Goal: Transaction & Acquisition: Purchase product/service

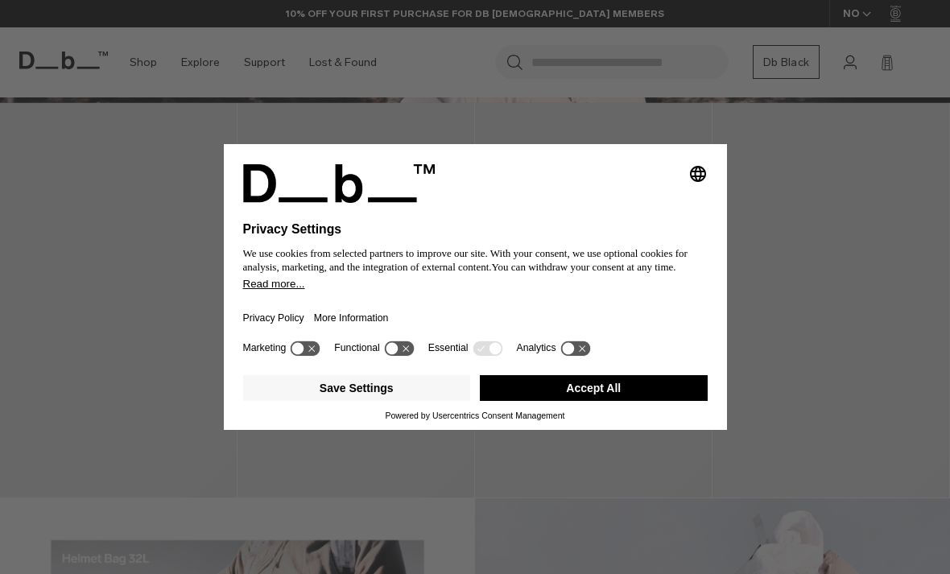
scroll to position [545, 0]
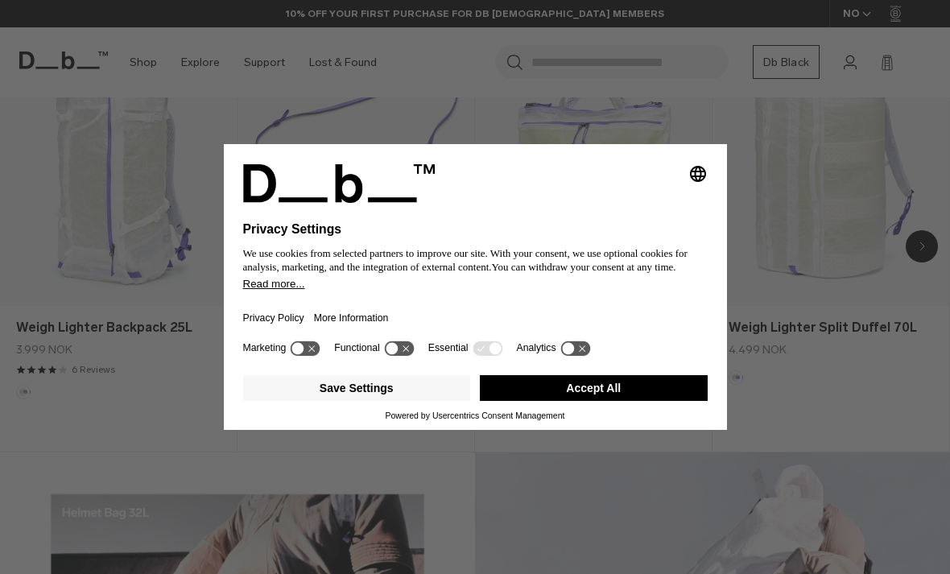
click at [647, 401] on button "Accept All" at bounding box center [594, 388] width 228 height 26
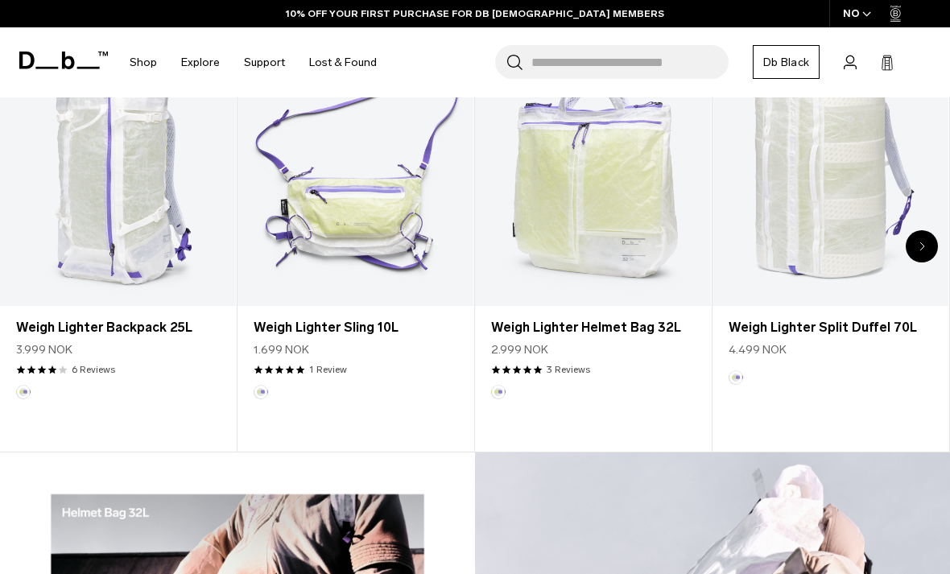
scroll to position [0, 0]
click at [916, 254] on div "Next slide" at bounding box center [922, 246] width 32 height 32
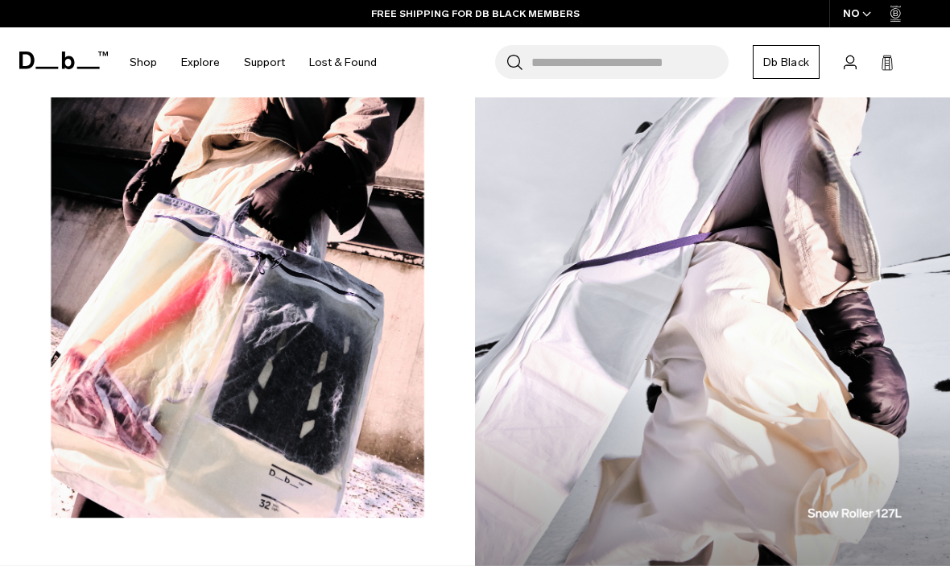
click at [674, 62] on input "Search for Bags, Luggage..." at bounding box center [630, 62] width 197 height 34
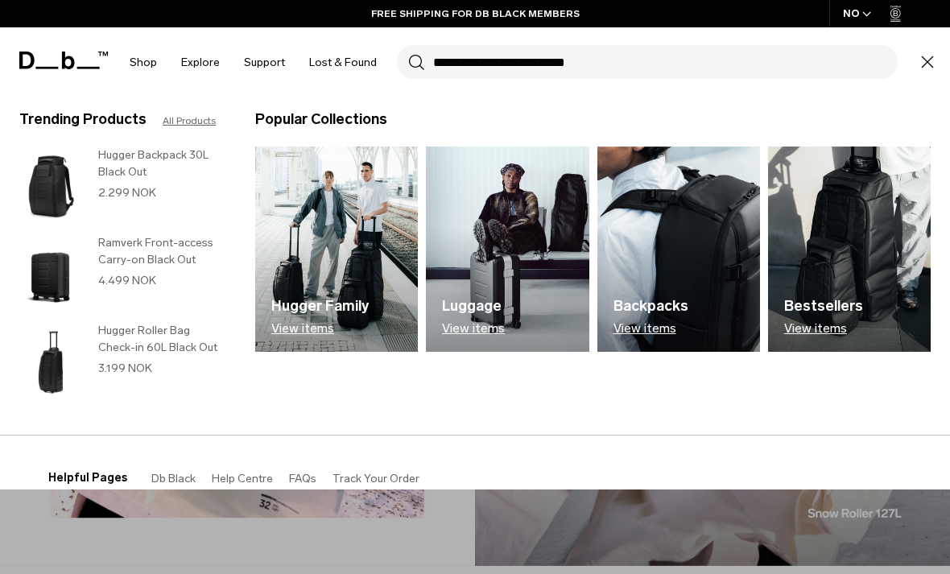
scroll to position [1025, 0]
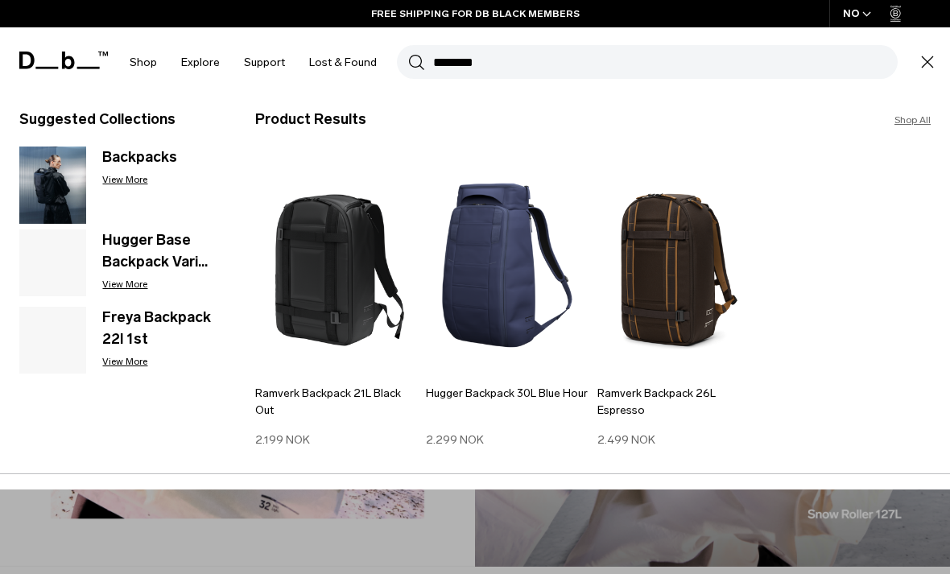
type input "********"
click at [412, 61] on button "Search" at bounding box center [416, 62] width 17 height 18
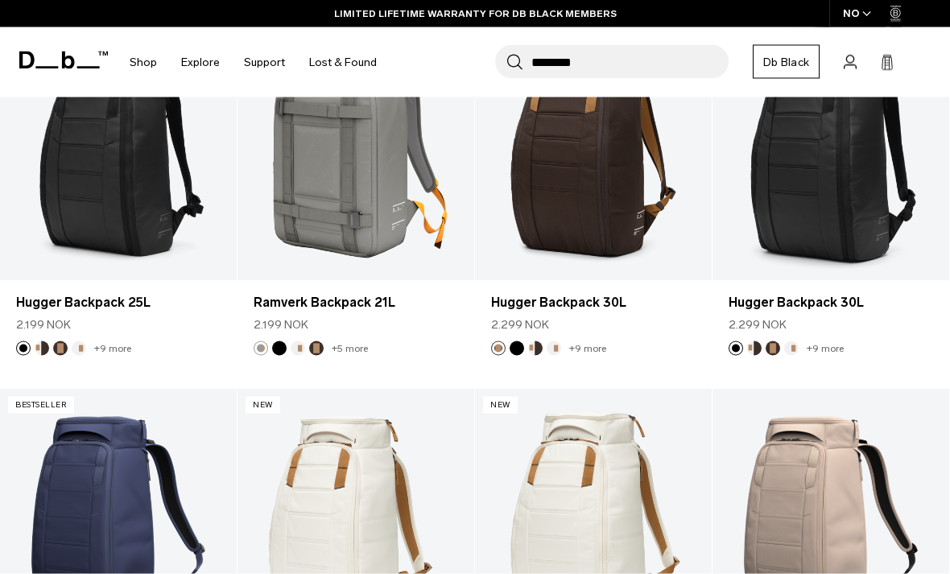
scroll to position [1435, 0]
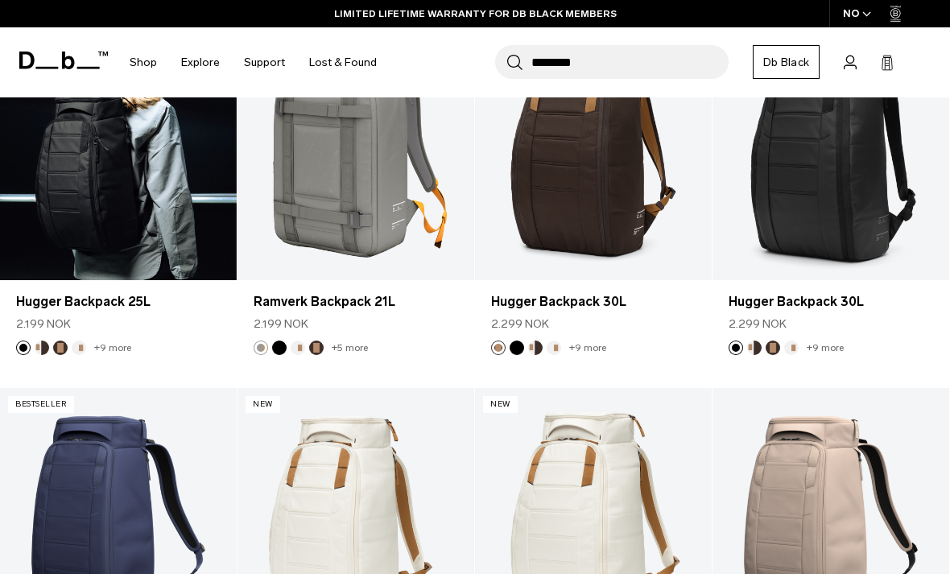
click at [50, 219] on link "Hugger Backpack 25L" at bounding box center [118, 149] width 237 height 263
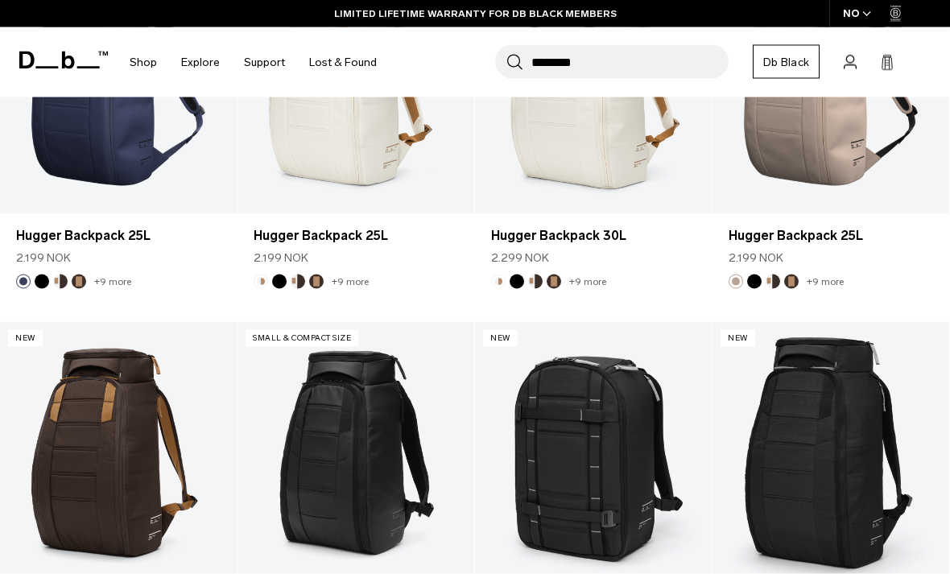
click at [861, 172] on button "Add to Cart" at bounding box center [831, 188] width 221 height 36
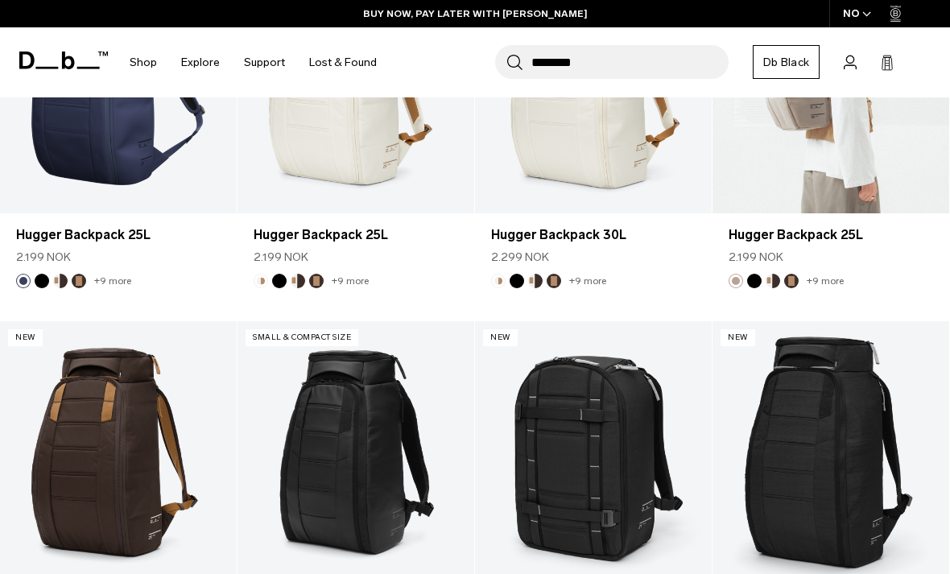
click at [892, 139] on link "Hugger Backpack 25L" at bounding box center [831, 81] width 237 height 263
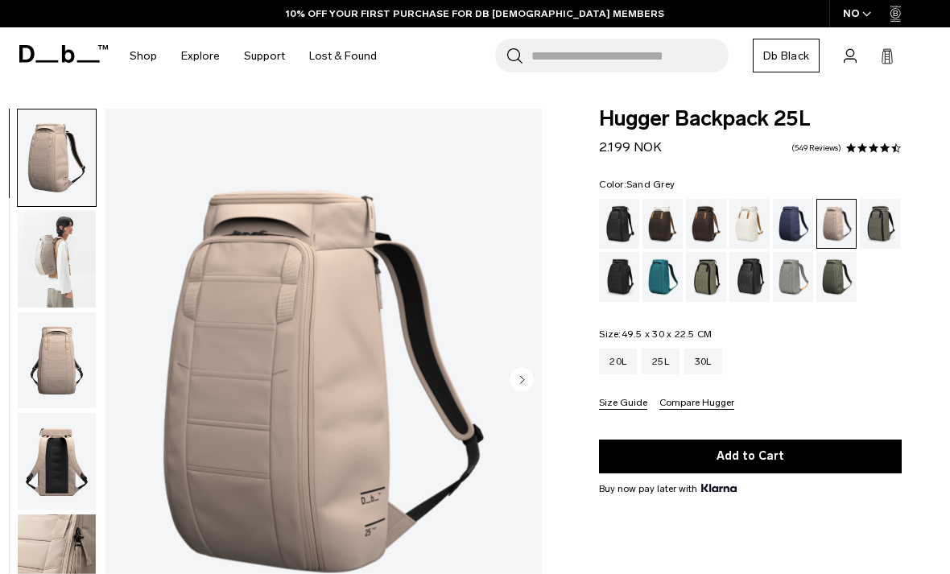
click at [754, 252] on div "Reflective Black" at bounding box center [750, 277] width 41 height 50
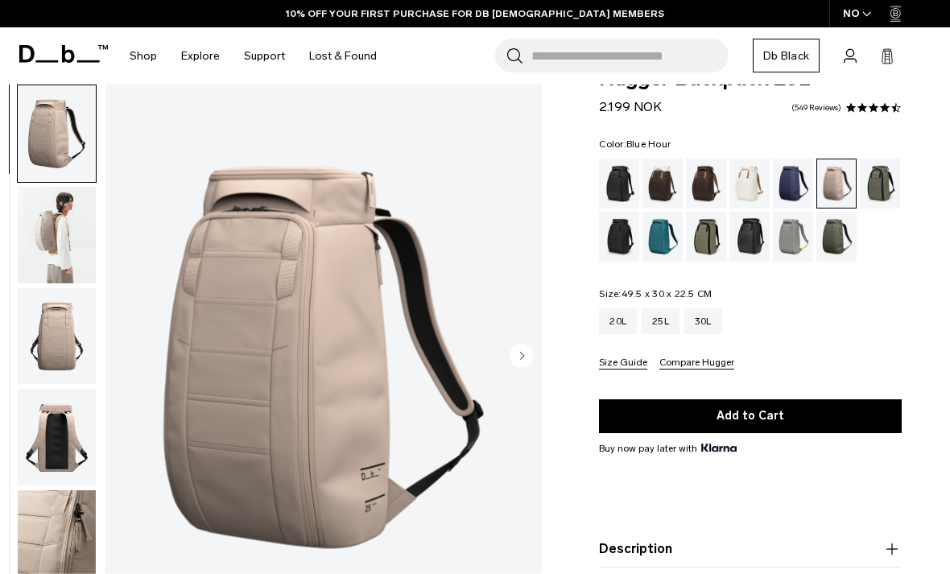
click at [803, 192] on div "Blue Hour" at bounding box center [793, 184] width 41 height 50
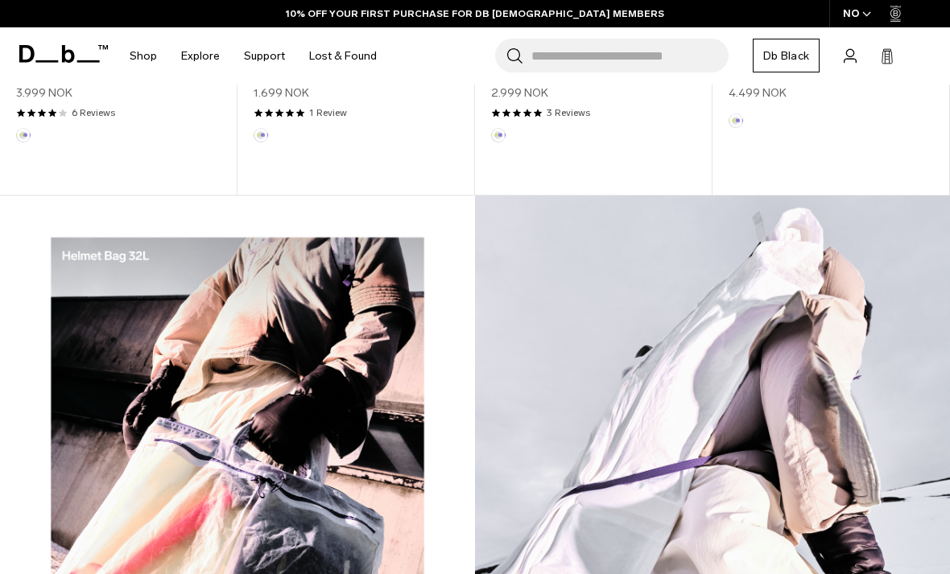
scroll to position [784, 0]
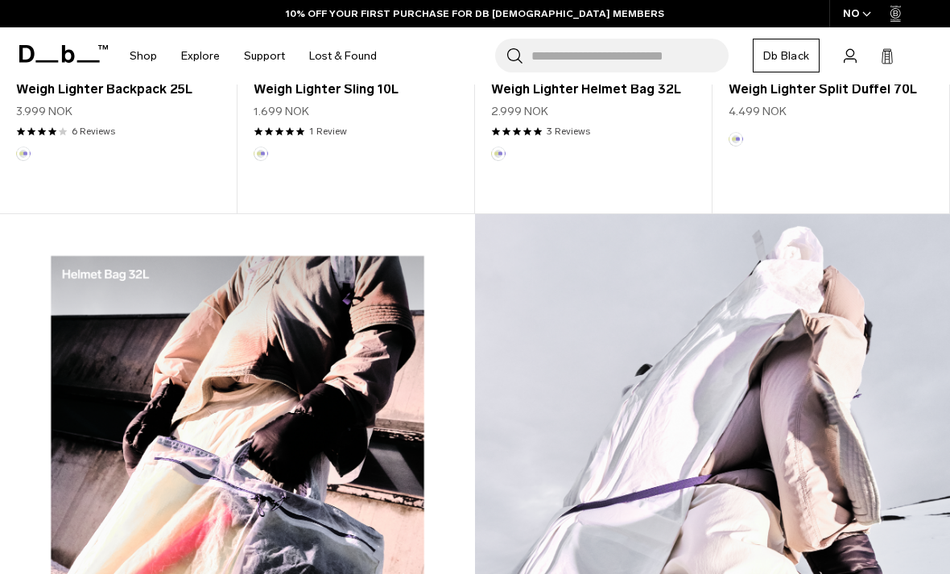
click at [648, 56] on input "Search for Bags, Luggage..." at bounding box center [630, 56] width 197 height 34
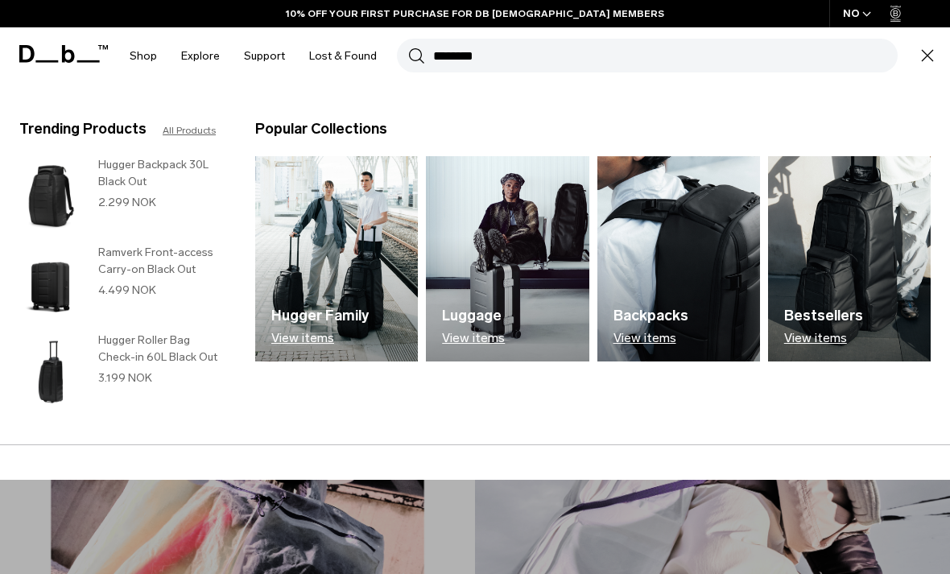
type input "********"
click at [412, 56] on button "Search" at bounding box center [416, 56] width 17 height 18
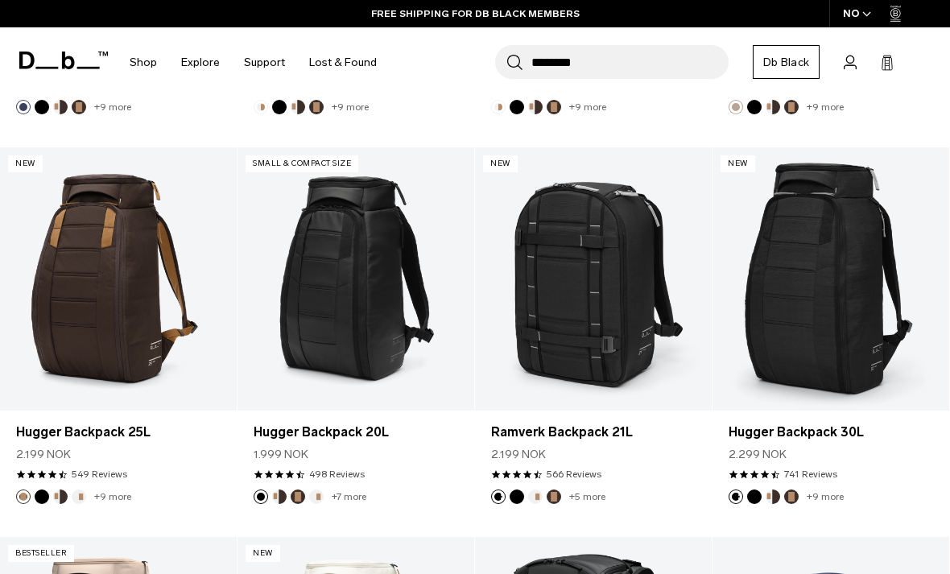
scroll to position [2452, 0]
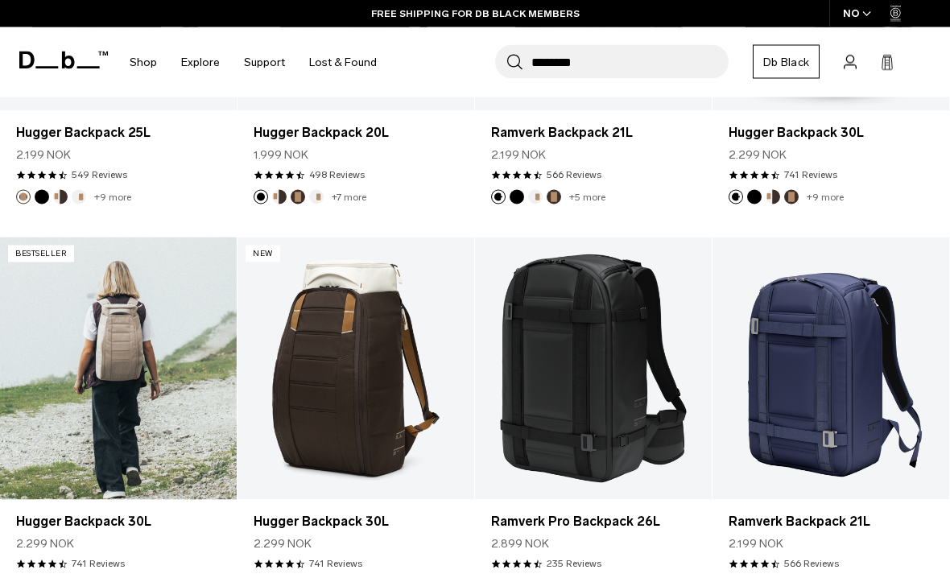
click at [68, 393] on div at bounding box center [118, 369] width 237 height 263
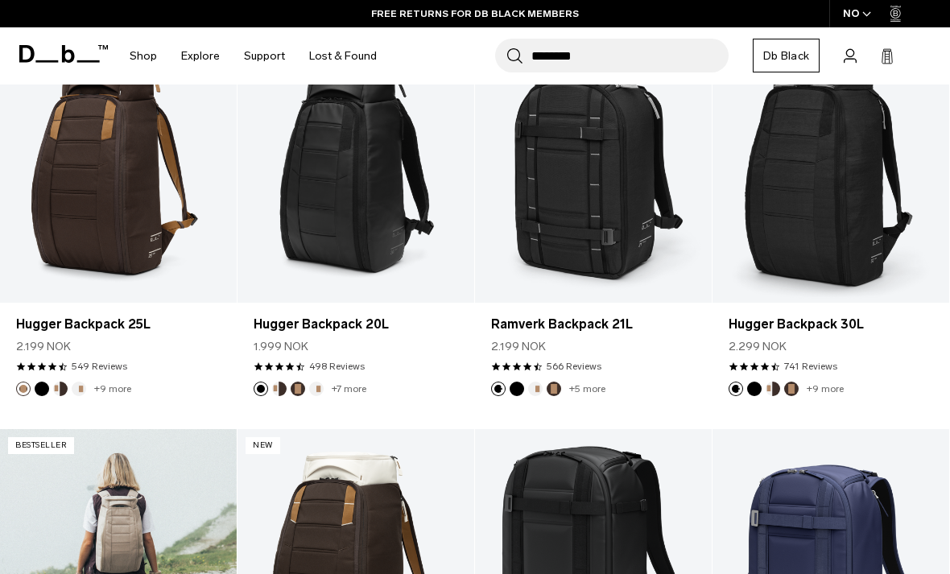
scroll to position [2246, 0]
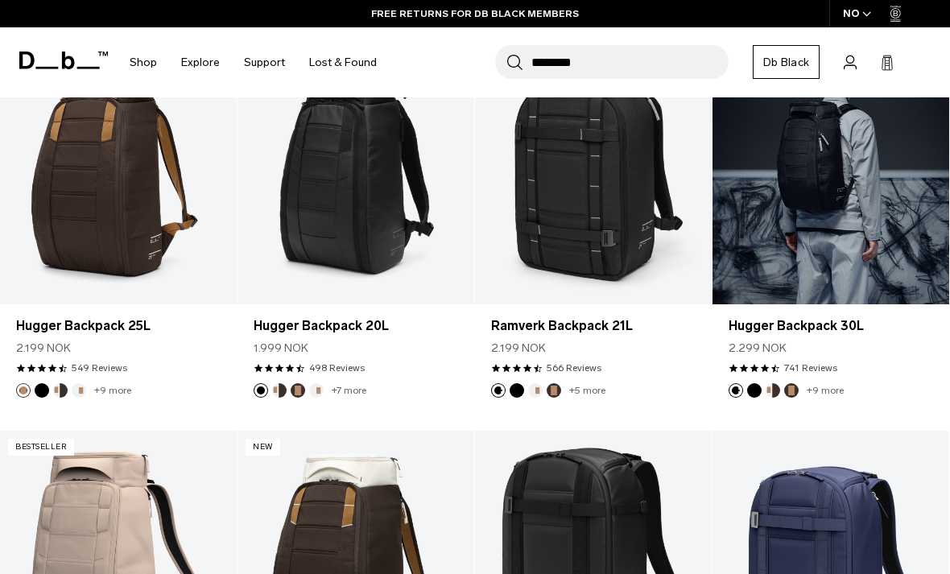
click at [873, 183] on link "Hugger Backpack 30L" at bounding box center [831, 172] width 237 height 263
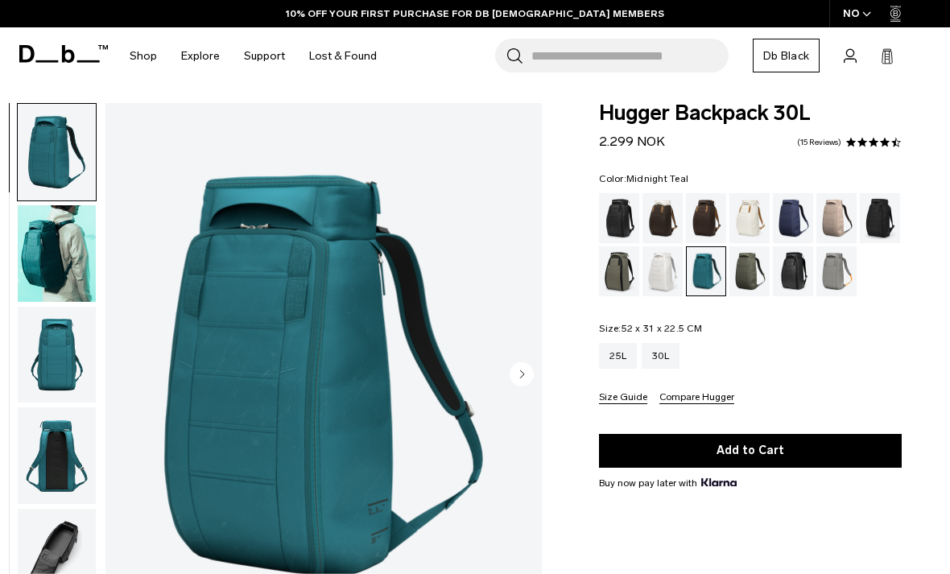
scroll to position [56, 0]
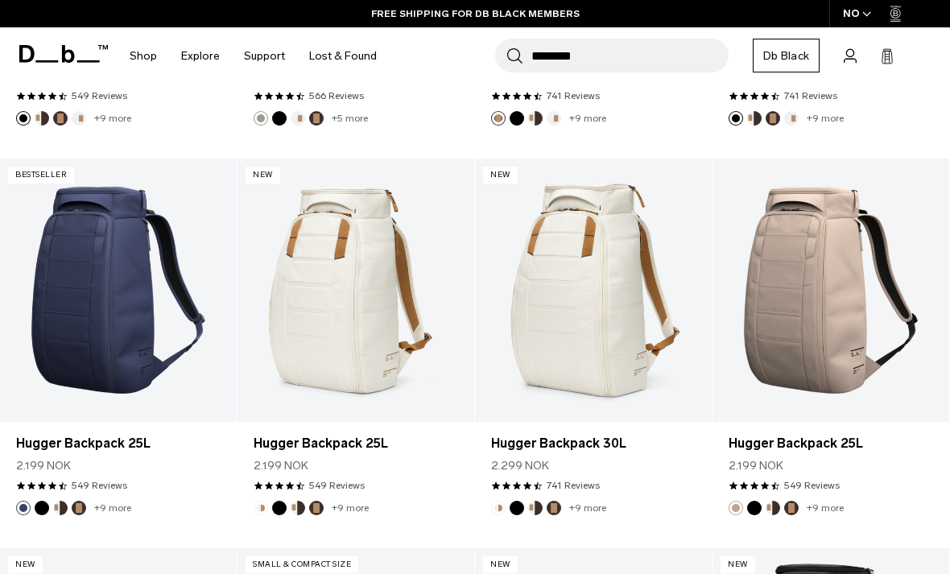
scroll to position [1740, 0]
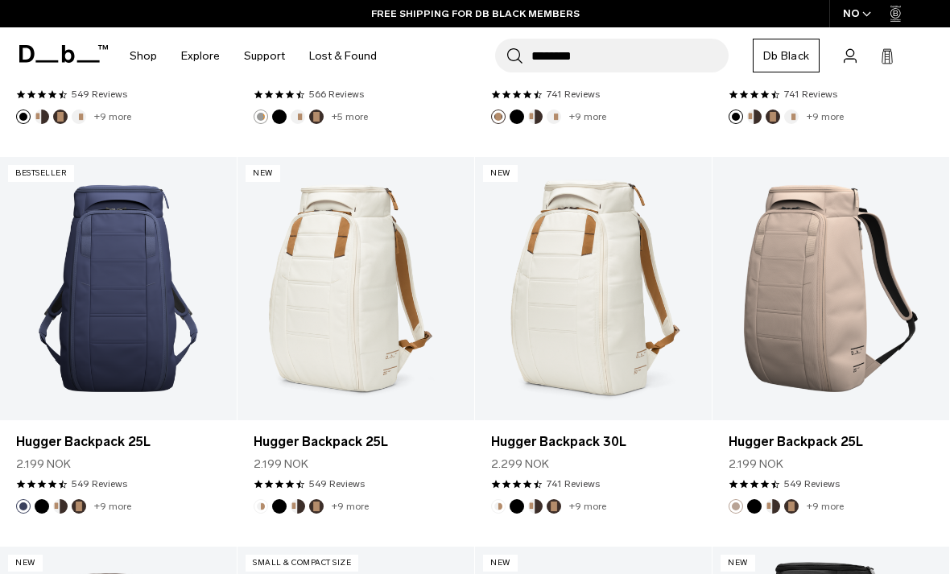
click at [70, 334] on div at bounding box center [118, 288] width 237 height 263
click at [68, 312] on link "Hugger Backpack 25L" at bounding box center [118, 288] width 237 height 263
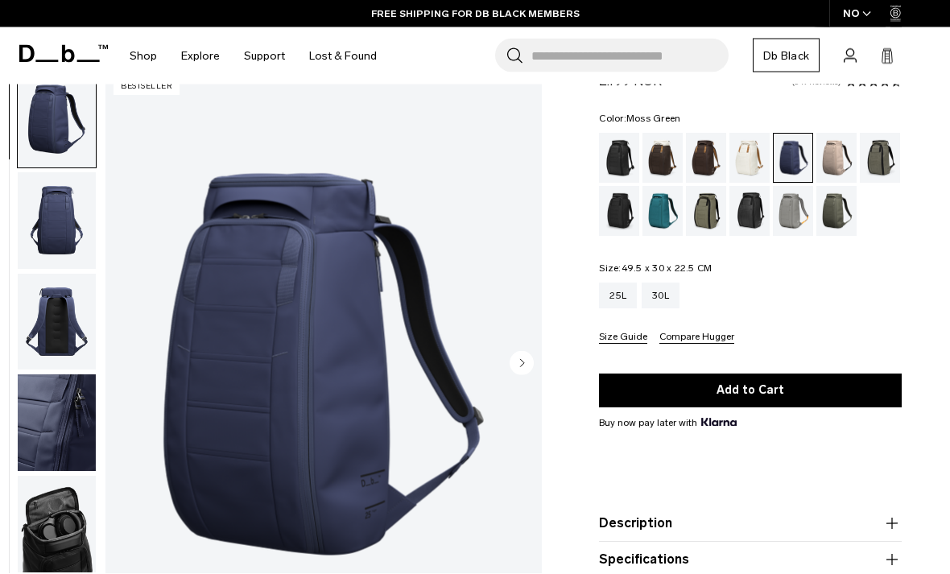
scroll to position [66, 0]
click at [842, 156] on div "Fogbow Beige" at bounding box center [837, 158] width 41 height 50
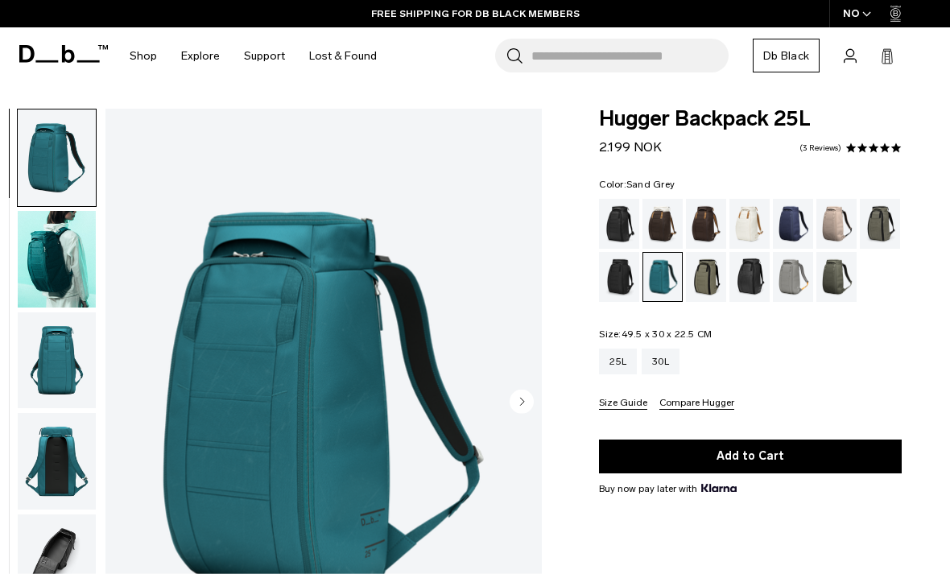
click at [794, 275] on div "Sand Grey" at bounding box center [793, 277] width 41 height 50
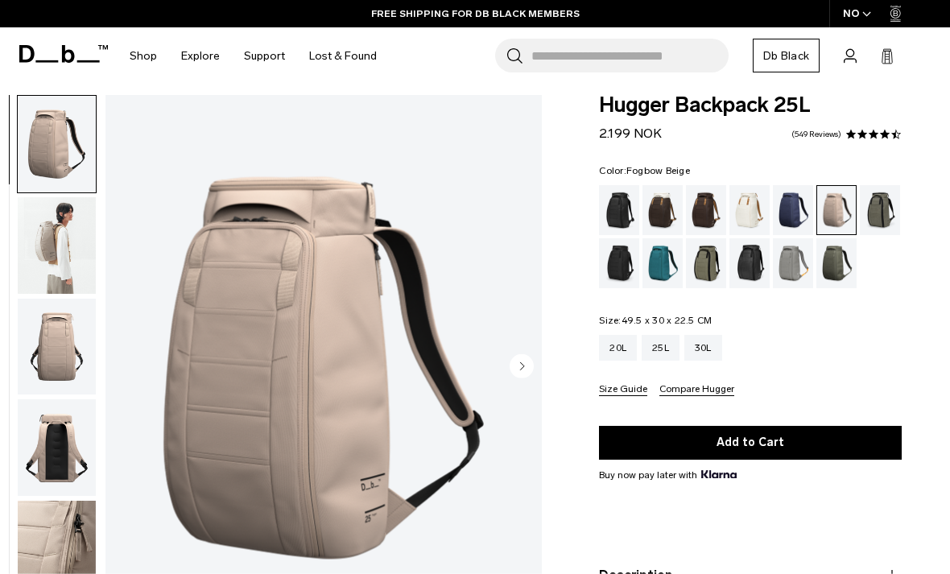
scroll to position [26, 0]
